Goal: Ask a question: Seek information or help from site administrators or community

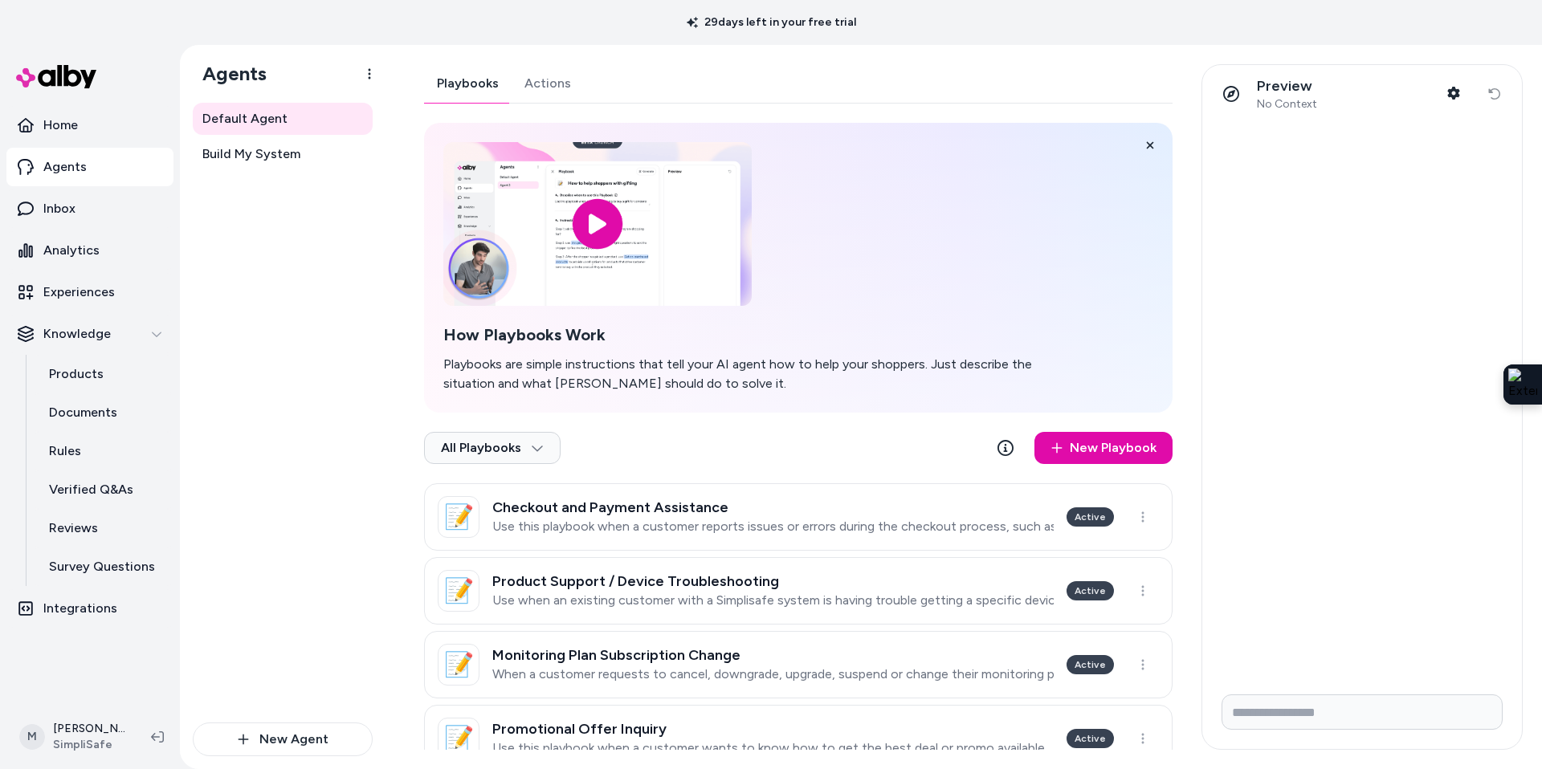
click at [55, 768] on div "M [PERSON_NAME] SimpliSafe" at bounding box center [90, 737] width 180 height 64
click at [74, 753] on html "29 days left in your free trial Home Agents Inbox Analytics Experiences Knowled…" at bounding box center [771, 384] width 1542 height 769
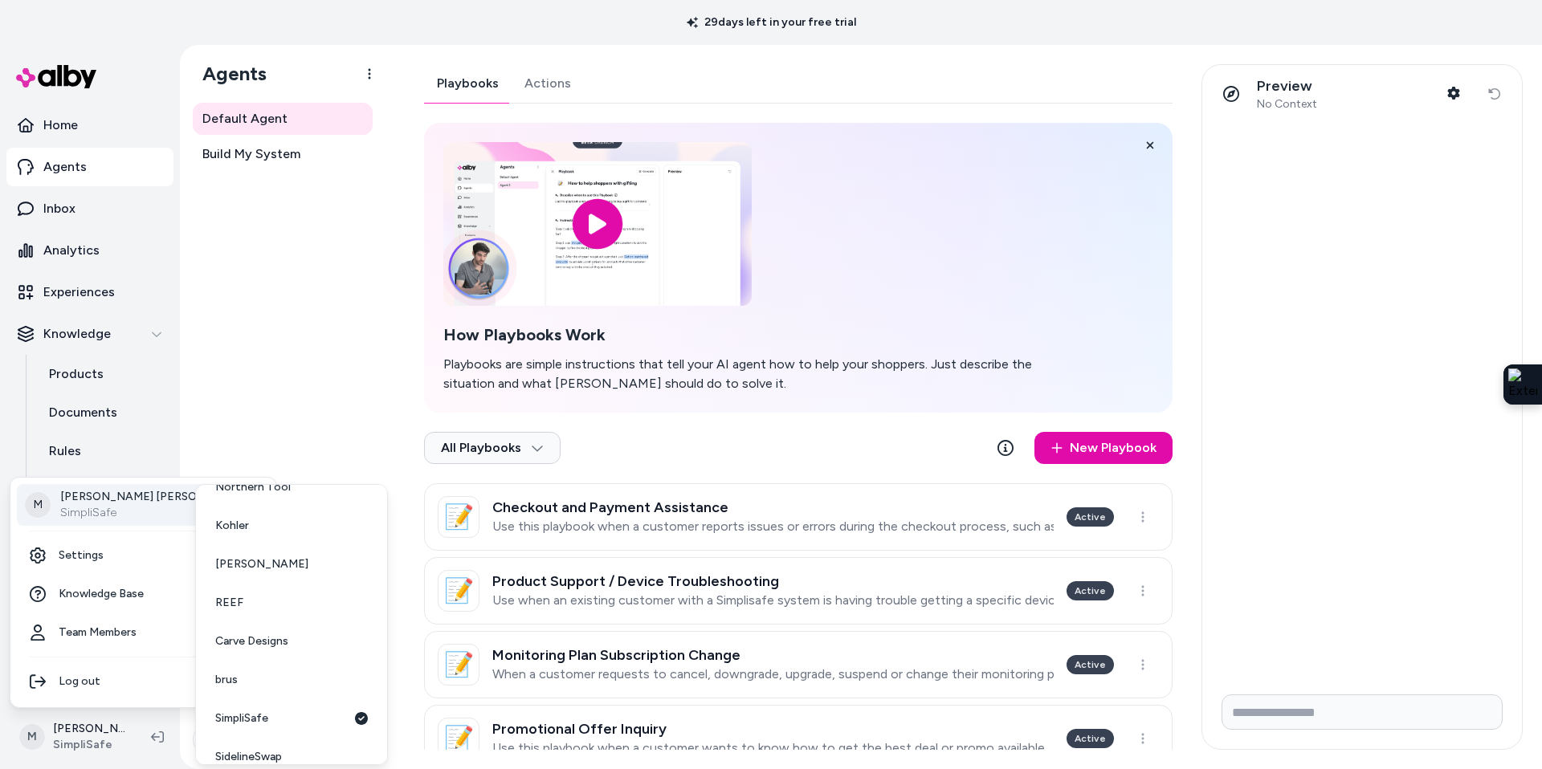
scroll to position [234, 0]
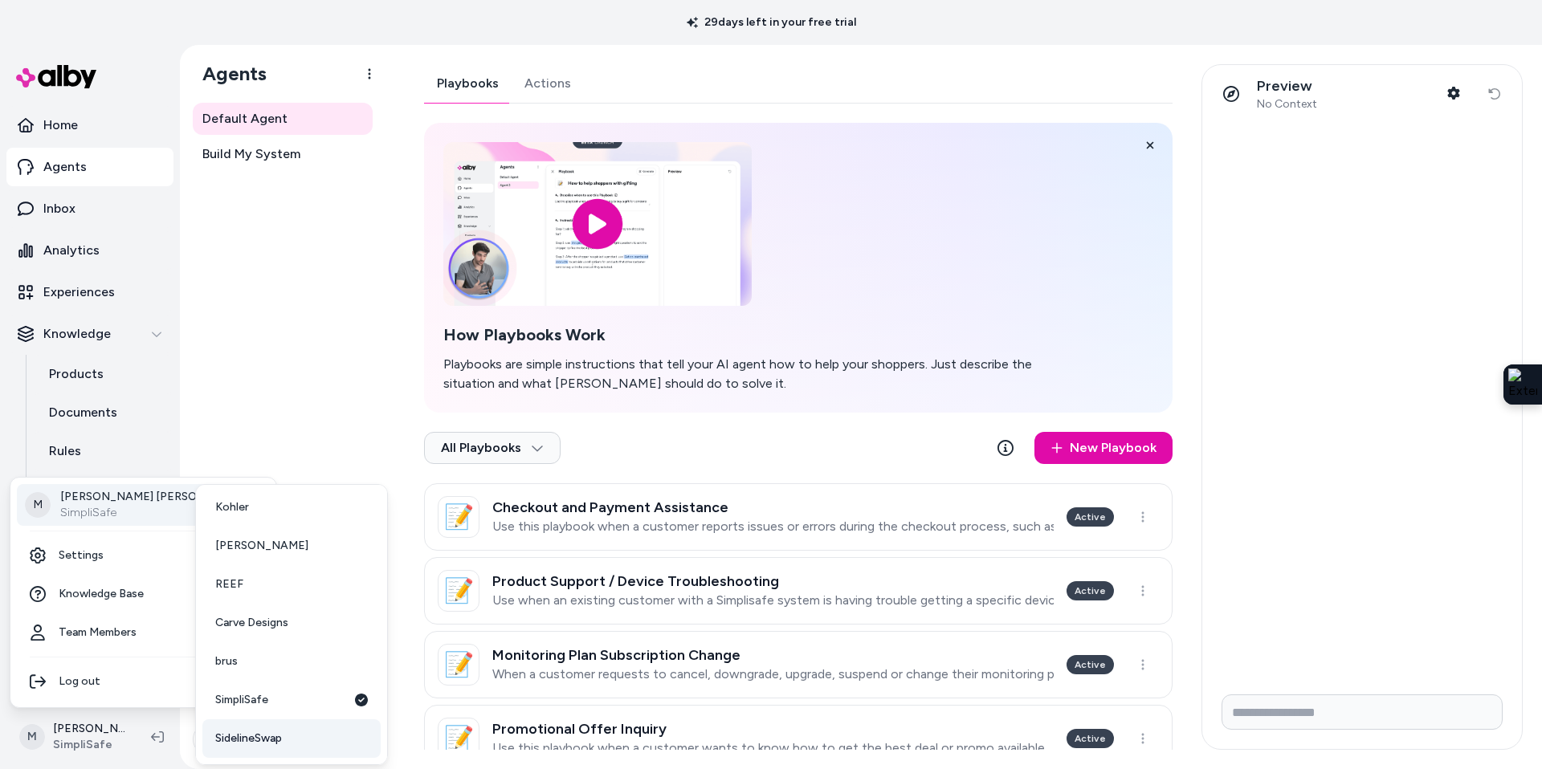
click at [269, 735] on span "SidelineSwap" at bounding box center [248, 739] width 67 height 16
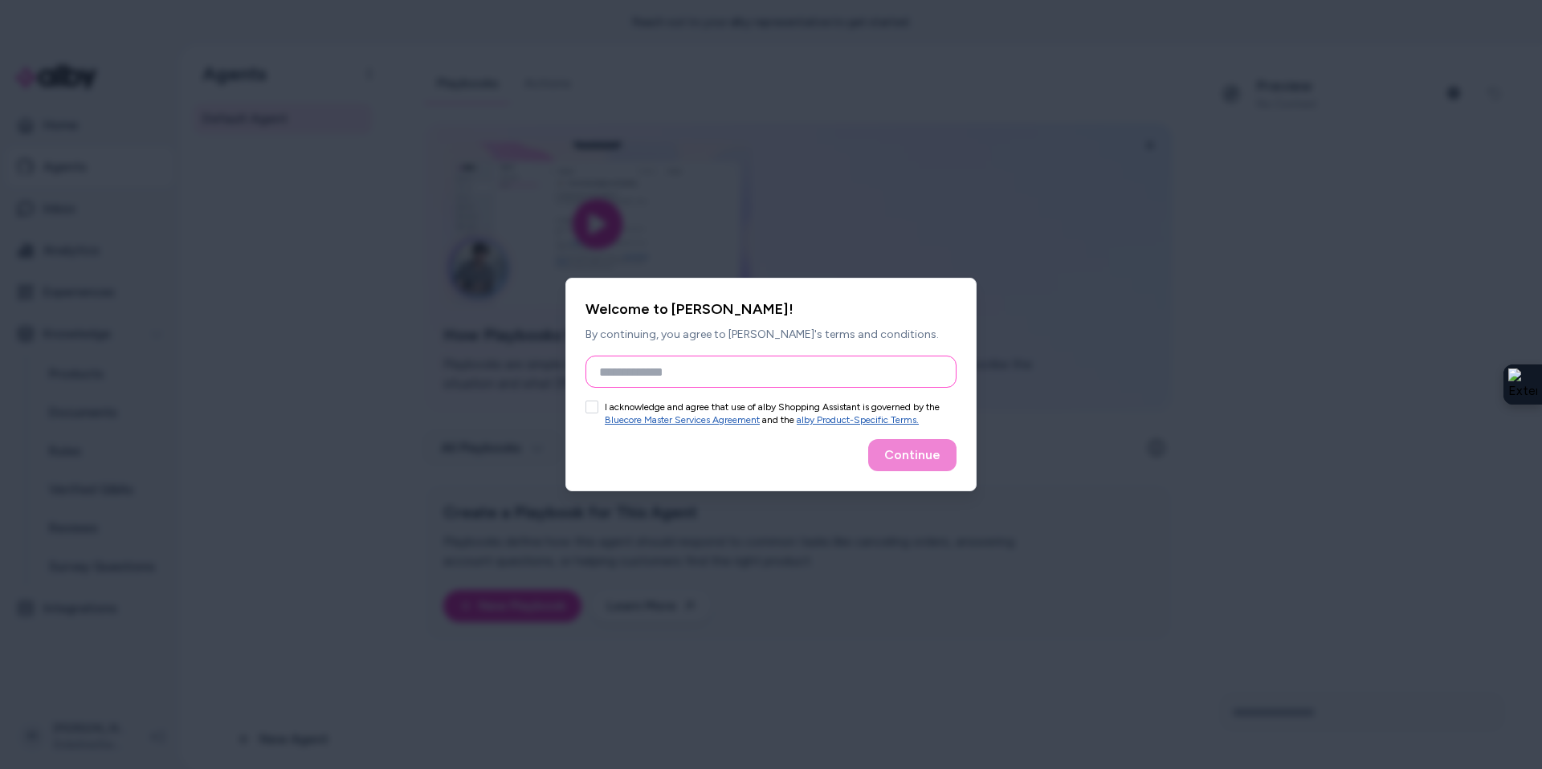
click at [654, 377] on input "Full Name" at bounding box center [770, 372] width 371 height 32
type input "*****"
click at [593, 406] on button "I acknowledge and agree that use of alby Shopping Assistant is governed by the …" at bounding box center [591, 407] width 13 height 13
click at [933, 452] on button "Continue" at bounding box center [912, 455] width 88 height 32
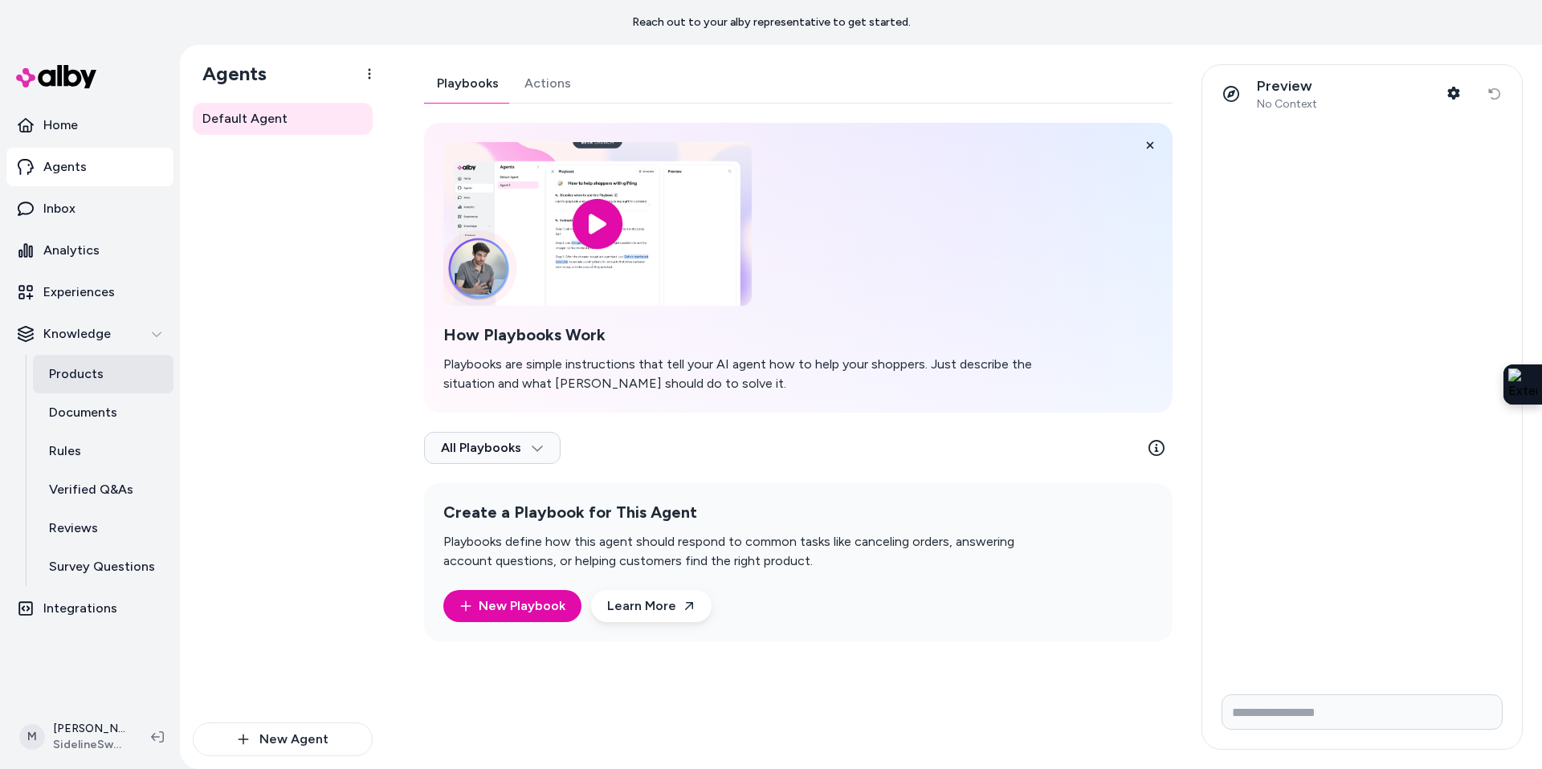
click at [88, 369] on p "Products" at bounding box center [76, 374] width 55 height 19
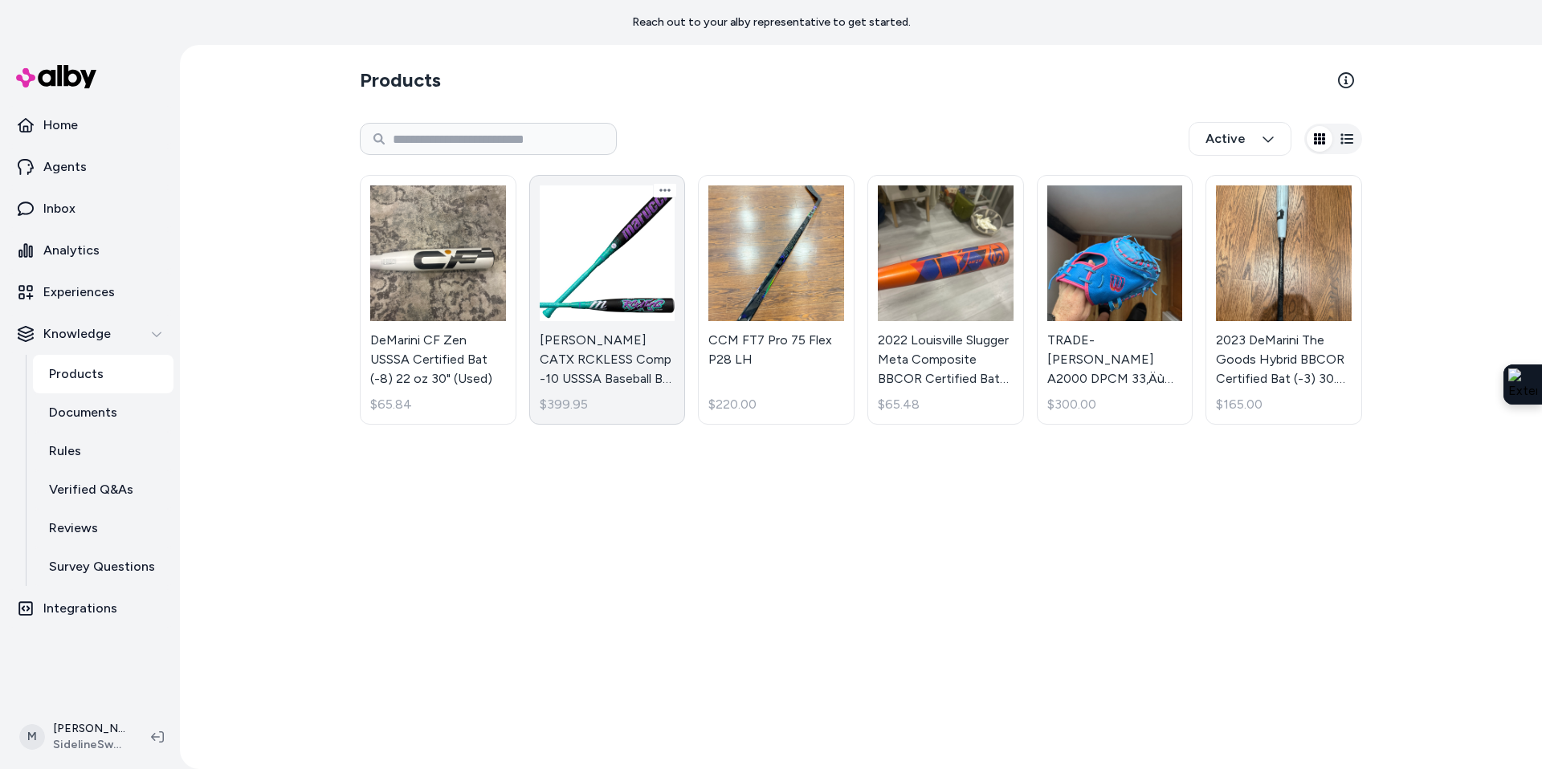
click at [624, 258] on link "[PERSON_NAME] CATX RCKLESS Comp -10 USSSA Baseball Bat MSBCRC10 $399.95" at bounding box center [607, 300] width 157 height 250
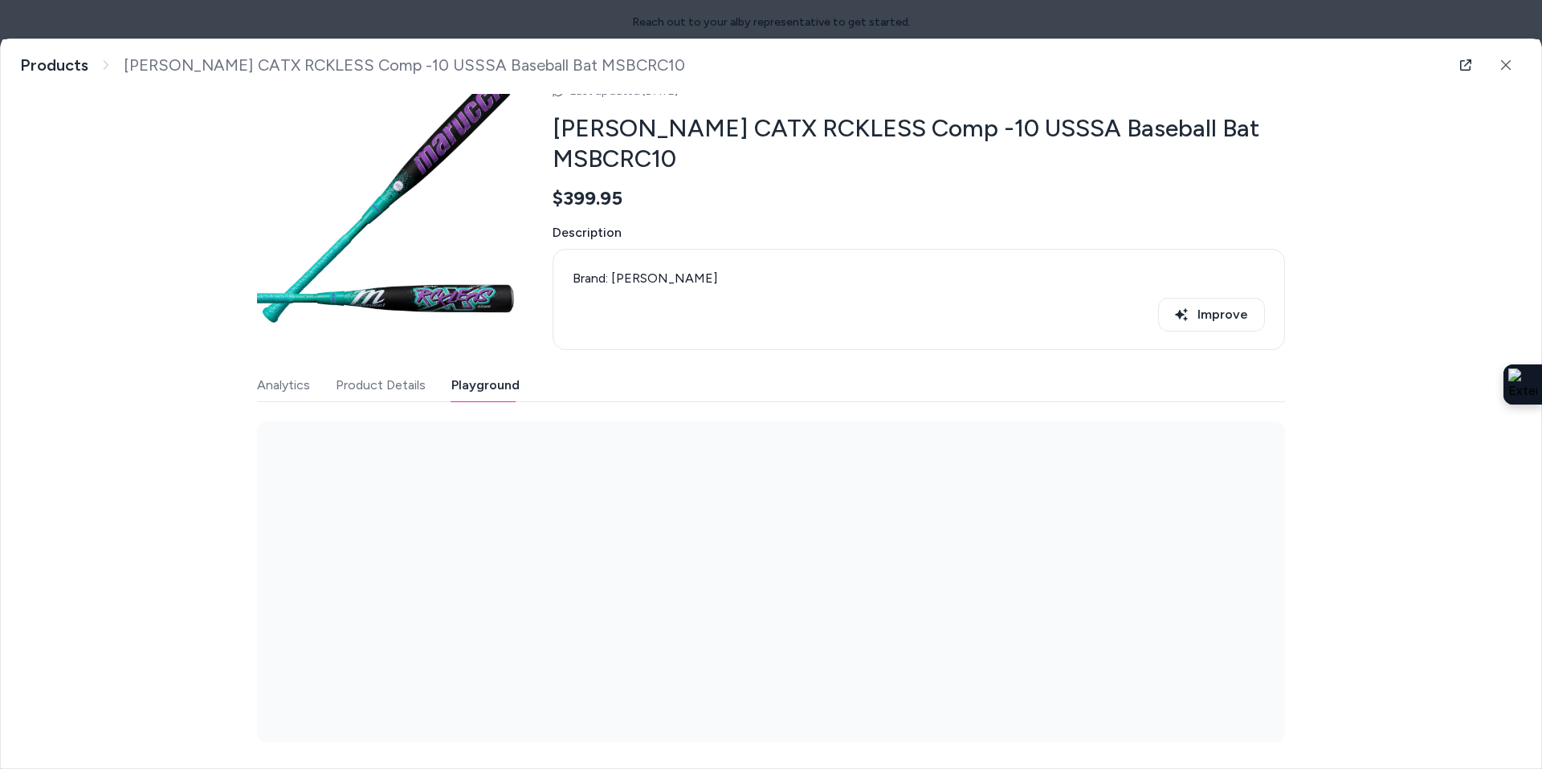
scroll to position [23, 0]
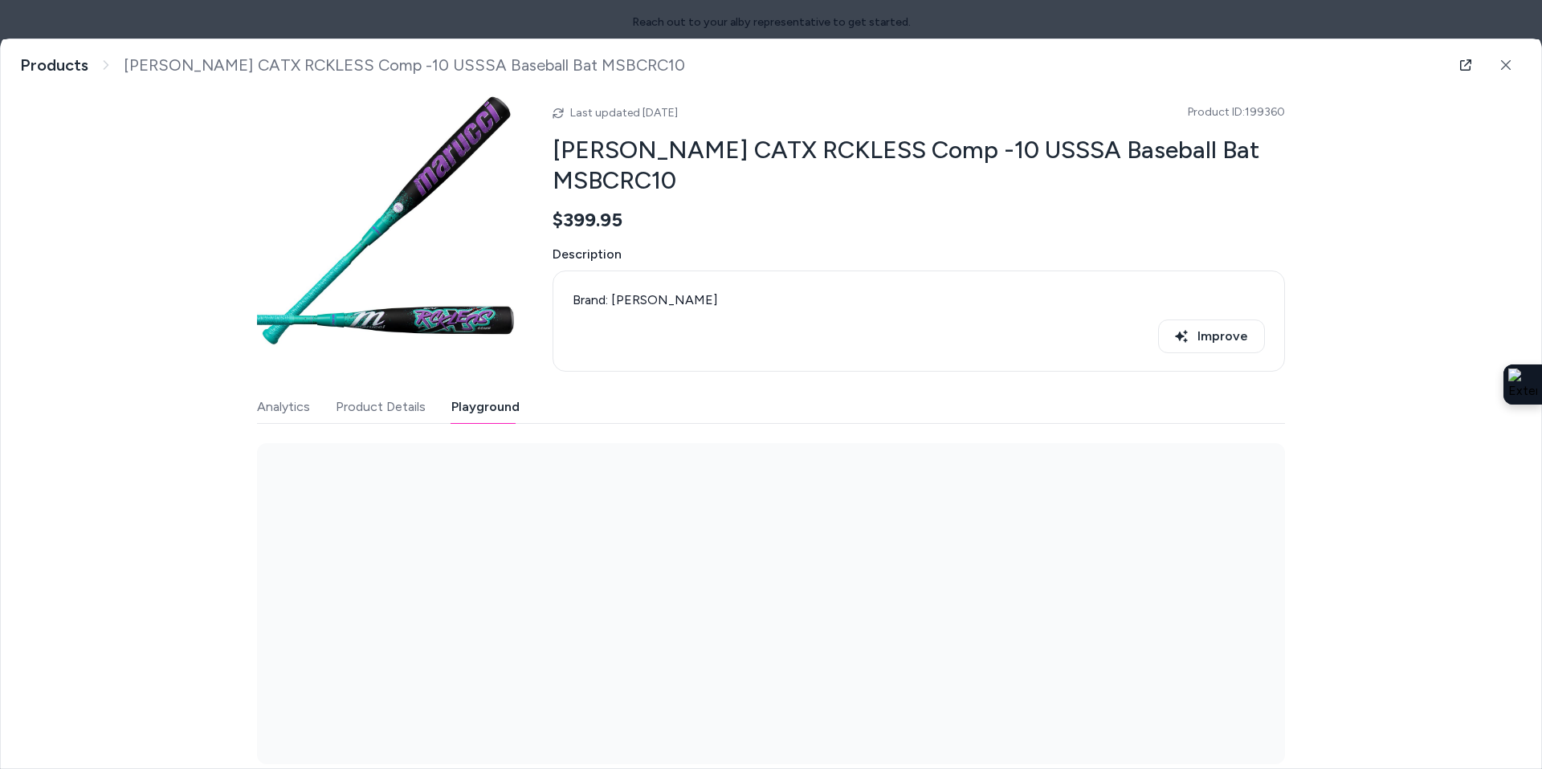
click at [480, 365] on div "Last updated [DATE] Product ID: 199360 [PERSON_NAME] CATX RCKLESS Comp -10 USSS…" at bounding box center [771, 419] width 1028 height 691
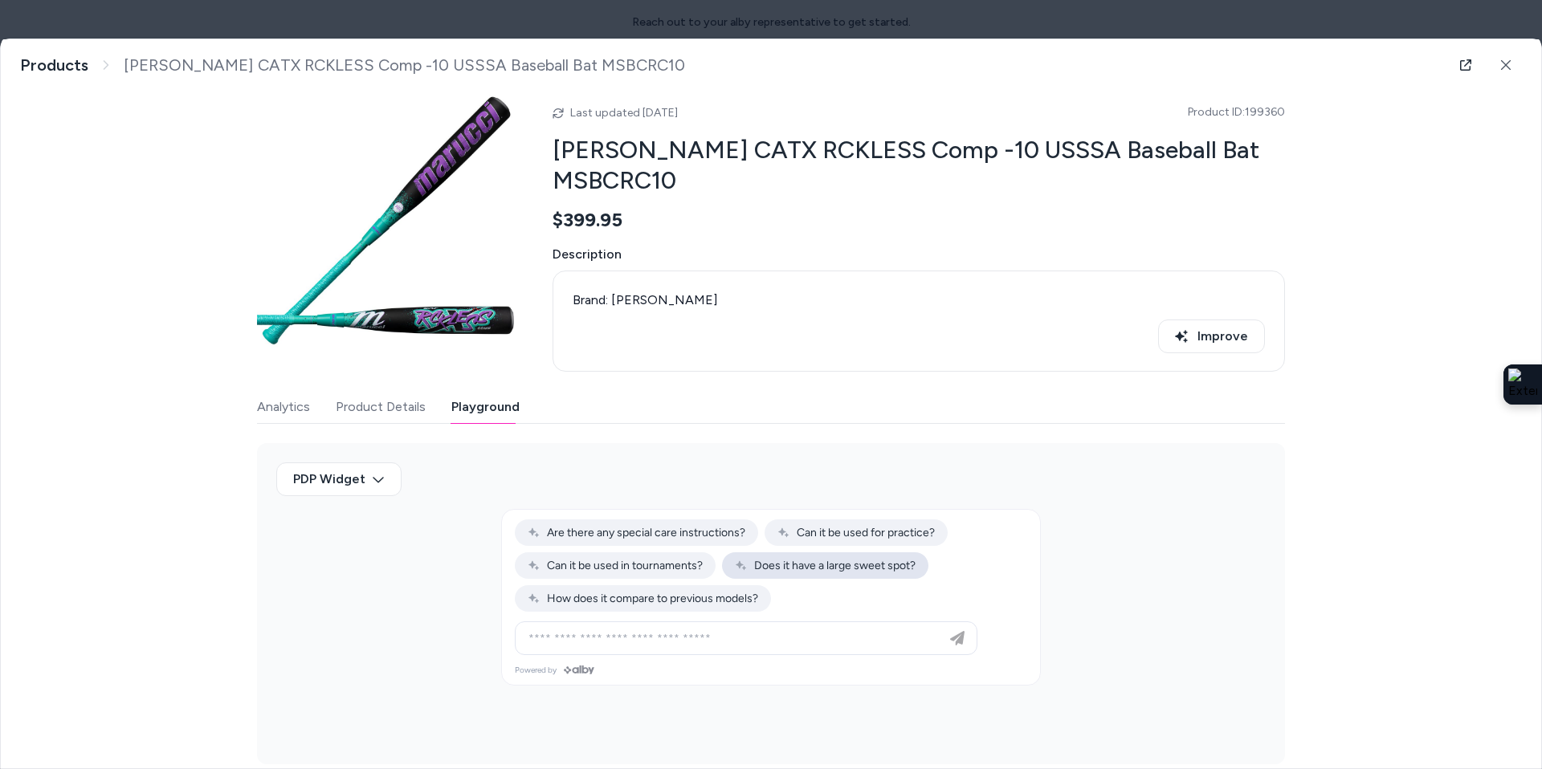
click at [806, 559] on span "Does it have a large sweet spot?" at bounding box center [825, 566] width 181 height 14
type input "**********"
